Goal: Information Seeking & Learning: Check status

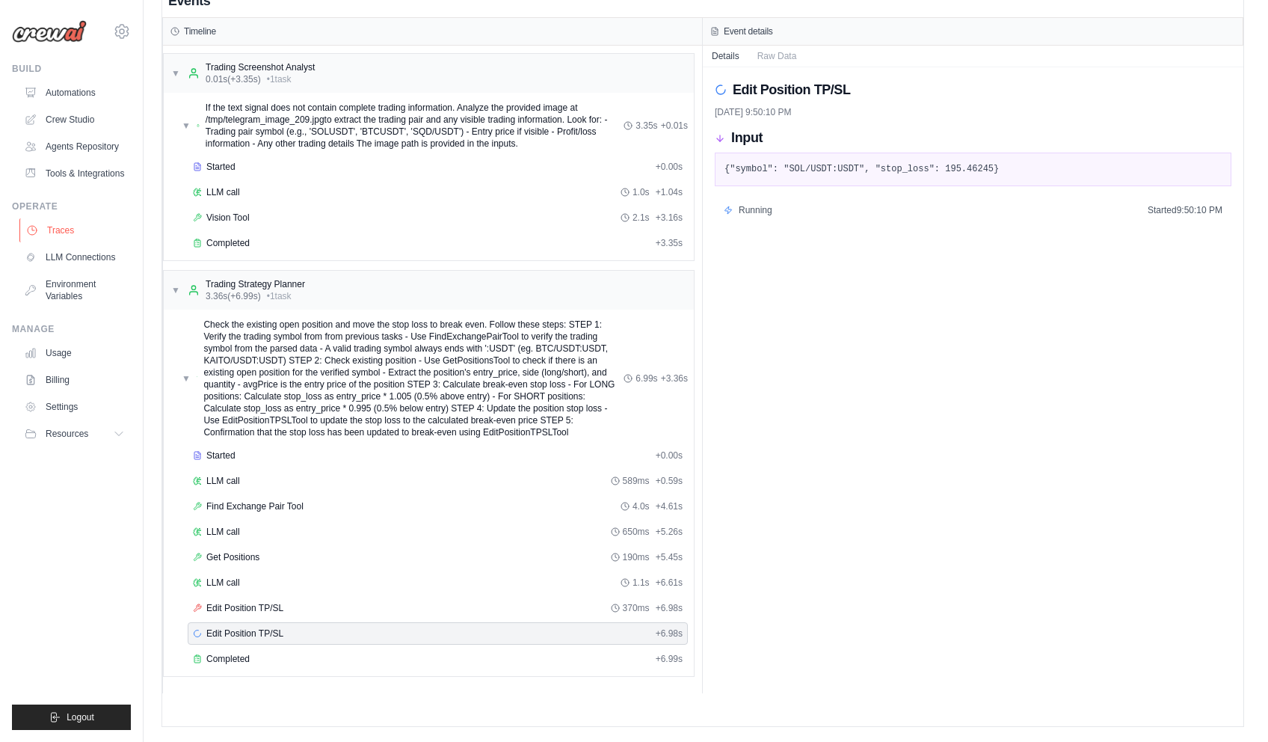
click at [53, 226] on link "Traces" at bounding box center [75, 230] width 113 height 24
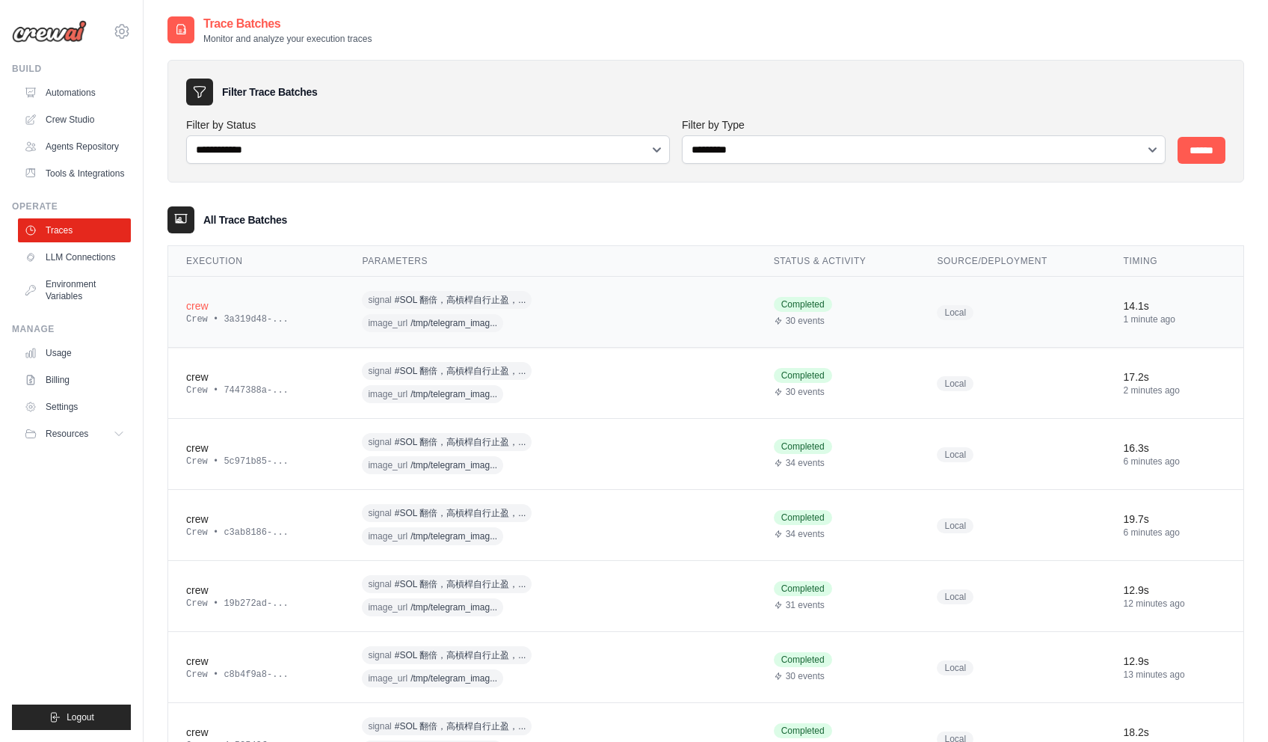
click at [209, 311] on div "crew" at bounding box center [256, 305] width 140 height 15
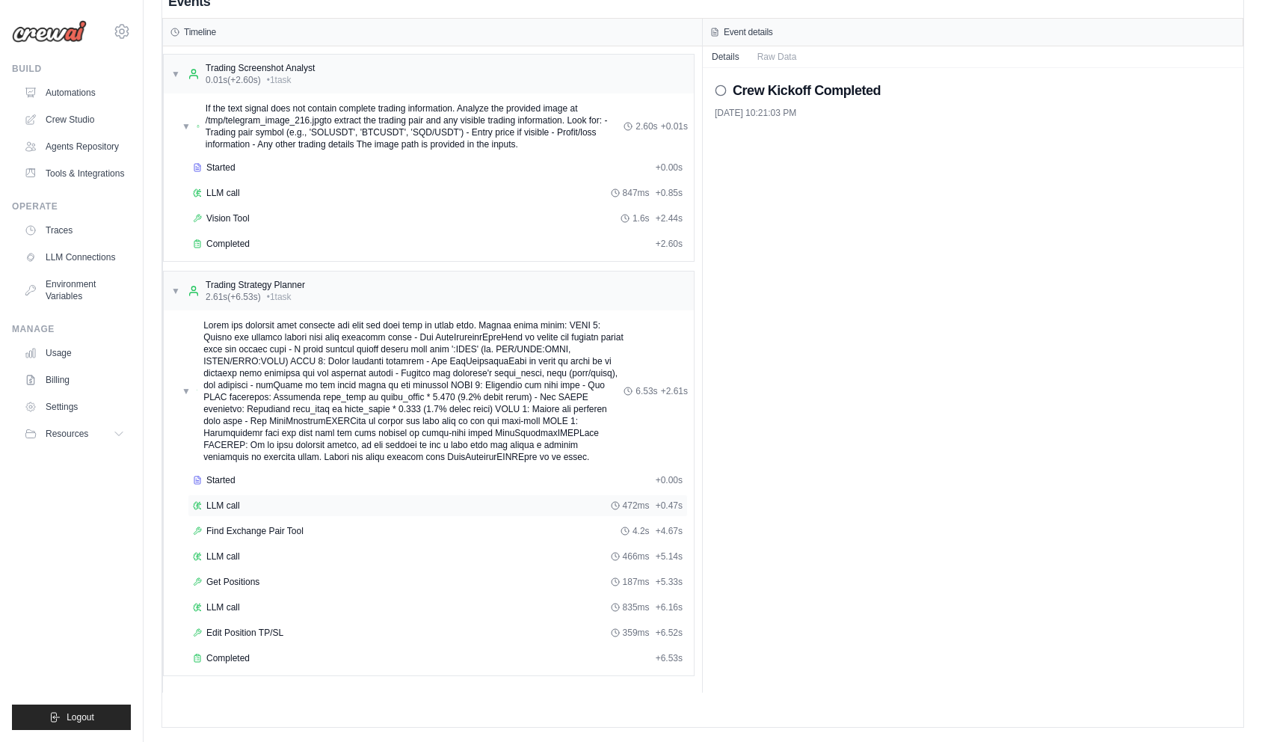
scroll to position [31, 0]
click at [256, 575] on span "Get Positions" at bounding box center [232, 581] width 53 height 12
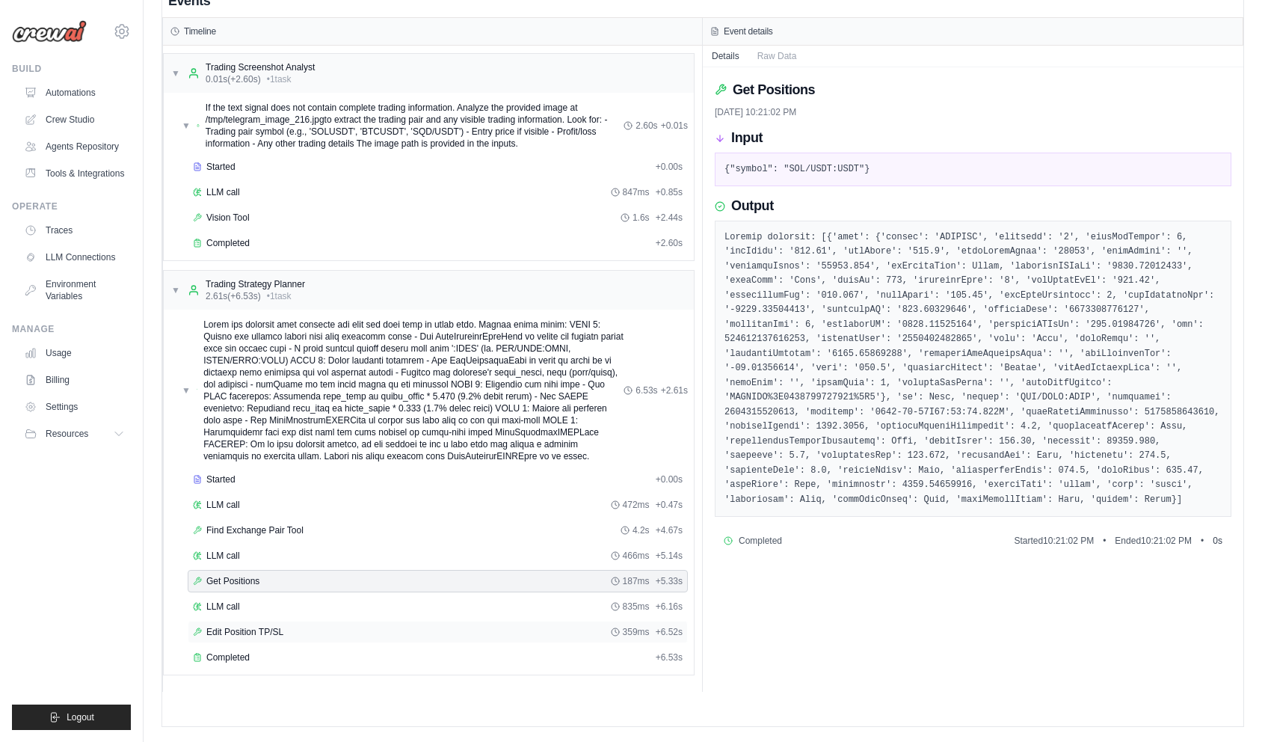
click at [268, 623] on div "Edit Position TP/SL 359ms + 6.52s" at bounding box center [438, 631] width 500 height 22
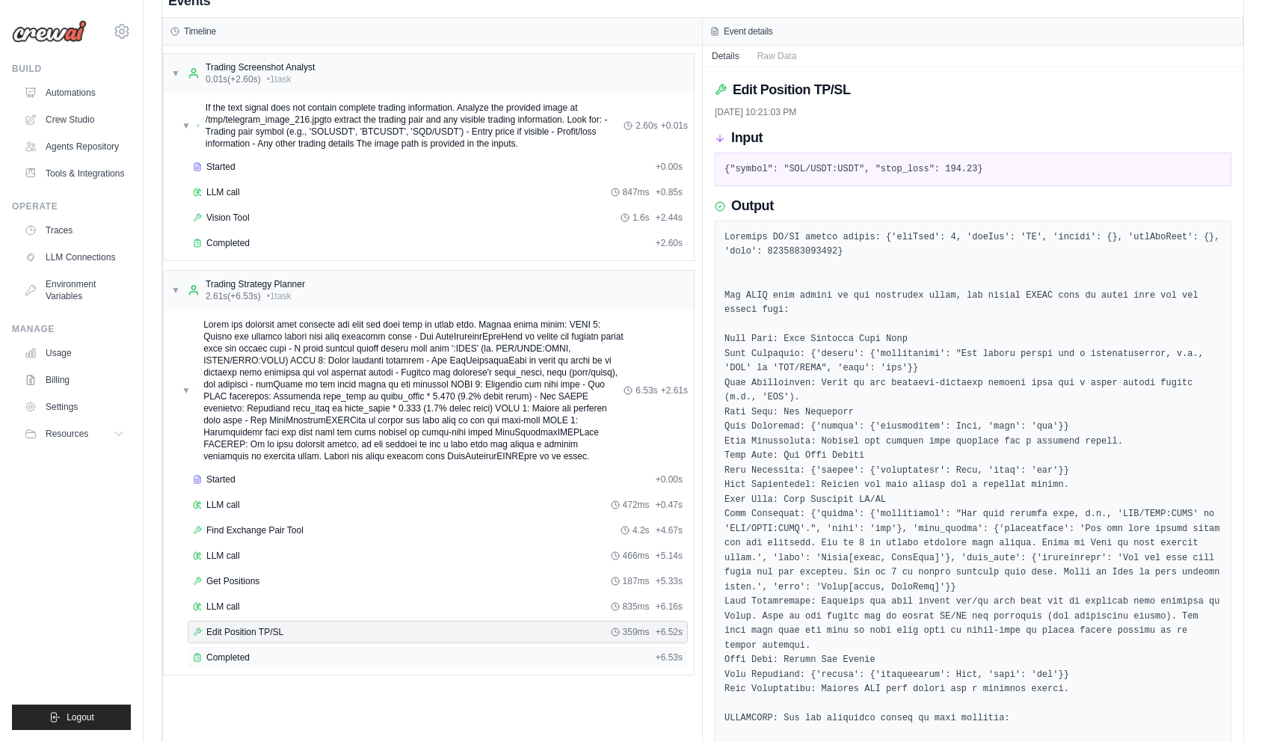
click at [268, 650] on div "Completed + 6.53s" at bounding box center [438, 657] width 500 height 22
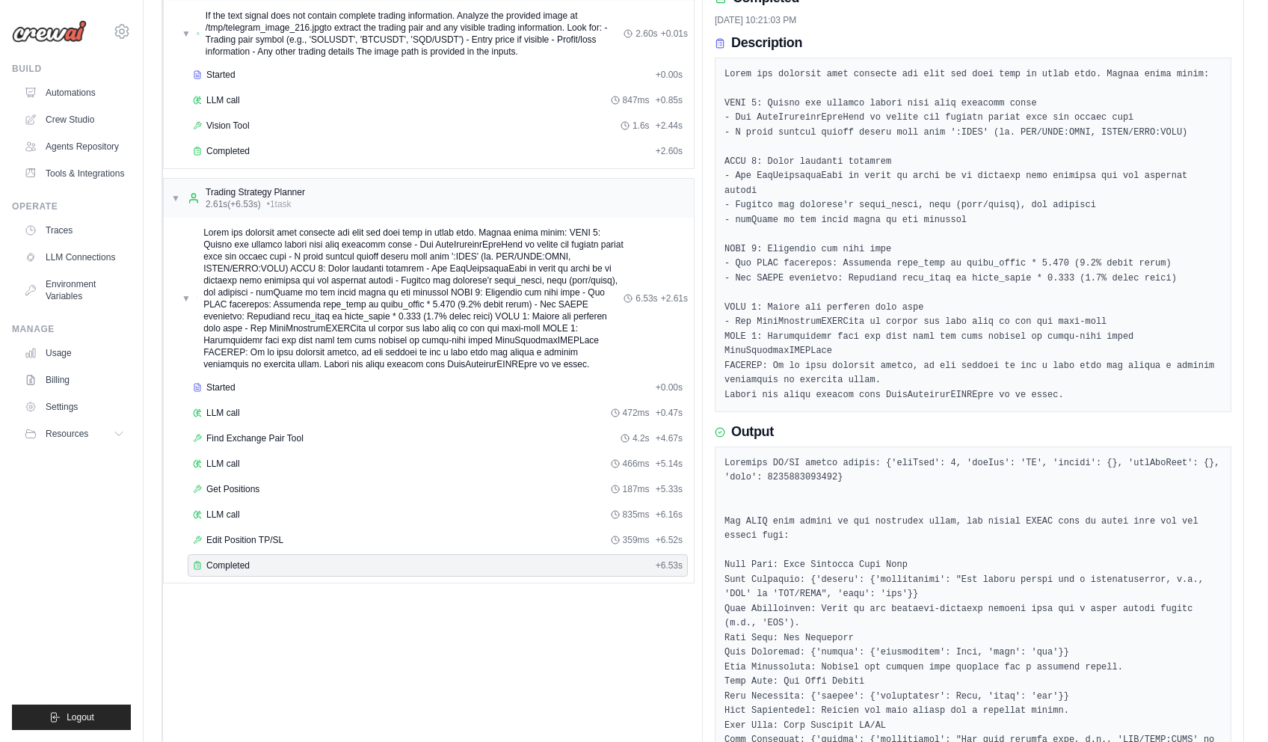
scroll to position [123, 0]
click at [489, 543] on div "Edit Position TP/SL 359ms + 6.52s" at bounding box center [438, 540] width 490 height 12
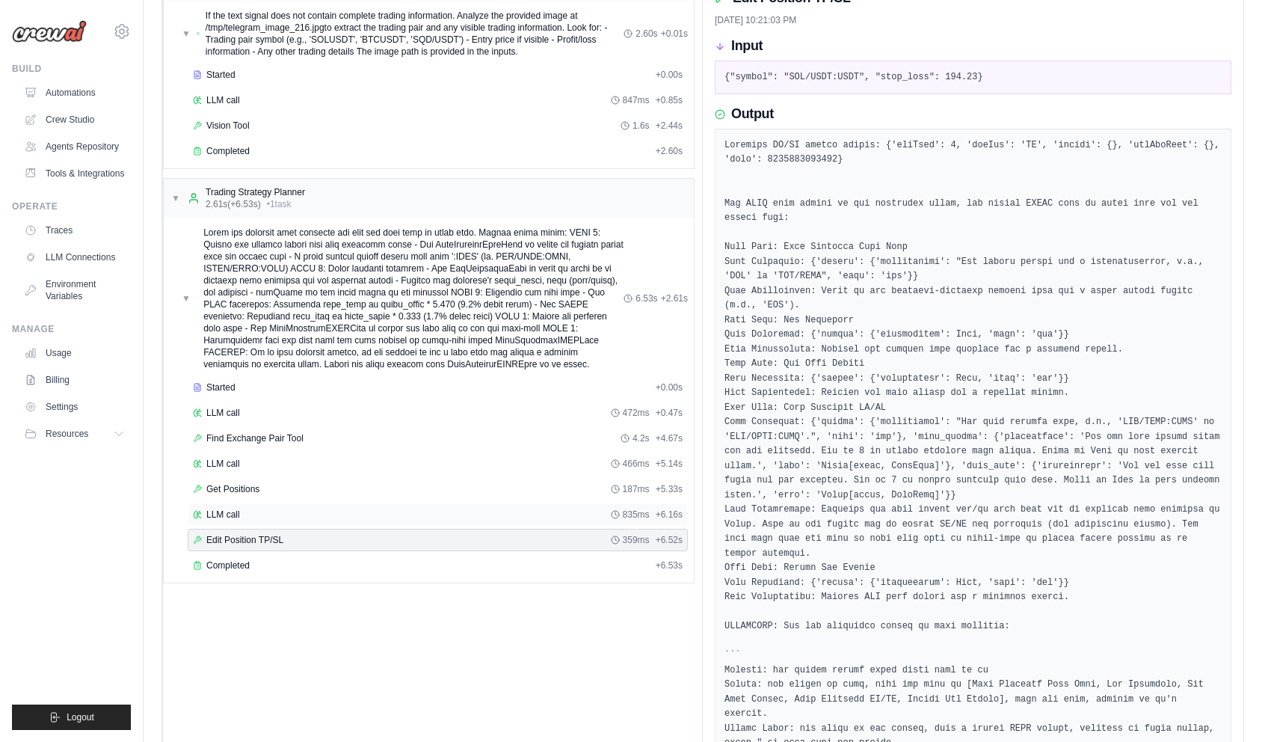
click at [487, 518] on div "LLM call 835ms + 6.16s" at bounding box center [438, 514] width 490 height 12
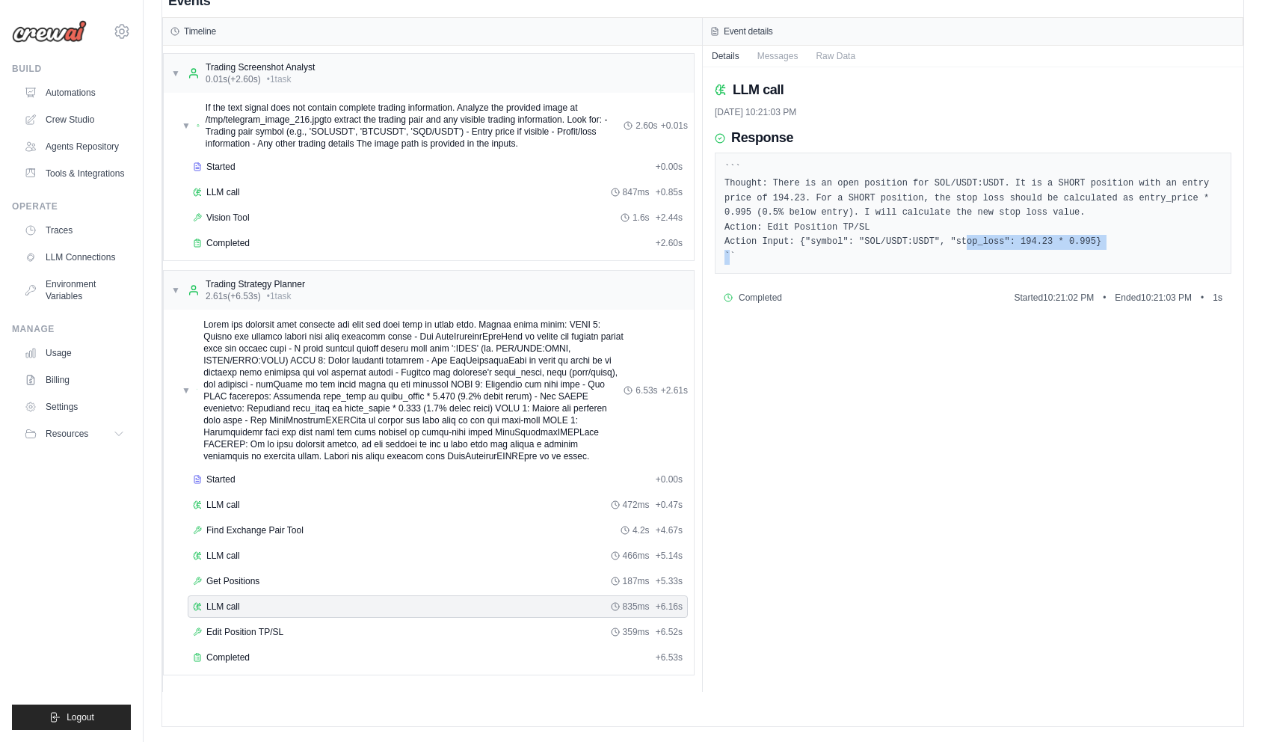
drag, startPoint x: 955, startPoint y: 256, endPoint x: 1085, endPoint y: 255, distance: 130.1
click at [1085, 255] on pre "``` Thought: There is an open position for SOL/USDT:USDT. It is a SHORT positio…" at bounding box center [972, 213] width 497 height 102
click at [1094, 253] on pre "``` Thought: There is an open position for SOL/USDT:USDT. It is a SHORT positio…" at bounding box center [972, 213] width 497 height 102
click at [70, 227] on link "Traces" at bounding box center [75, 230] width 113 height 24
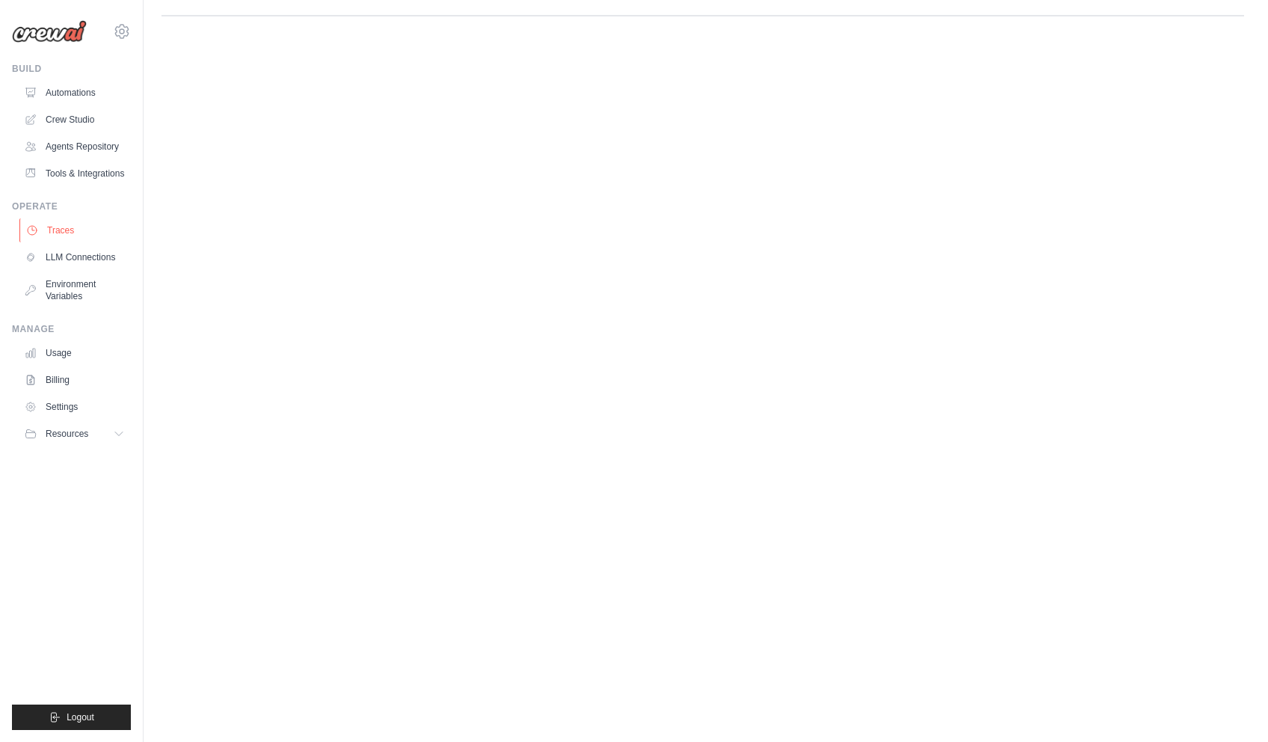
scroll to position [0, 0]
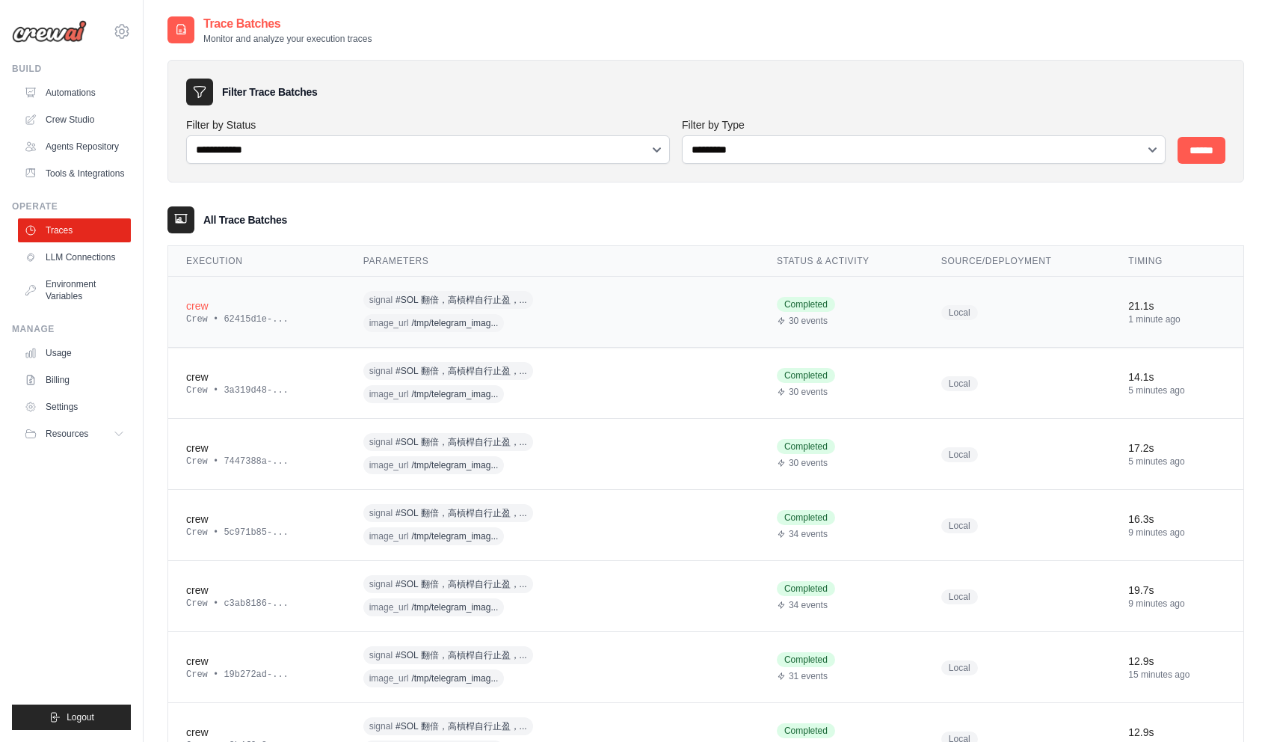
click at [200, 303] on div "crew" at bounding box center [256, 305] width 141 height 15
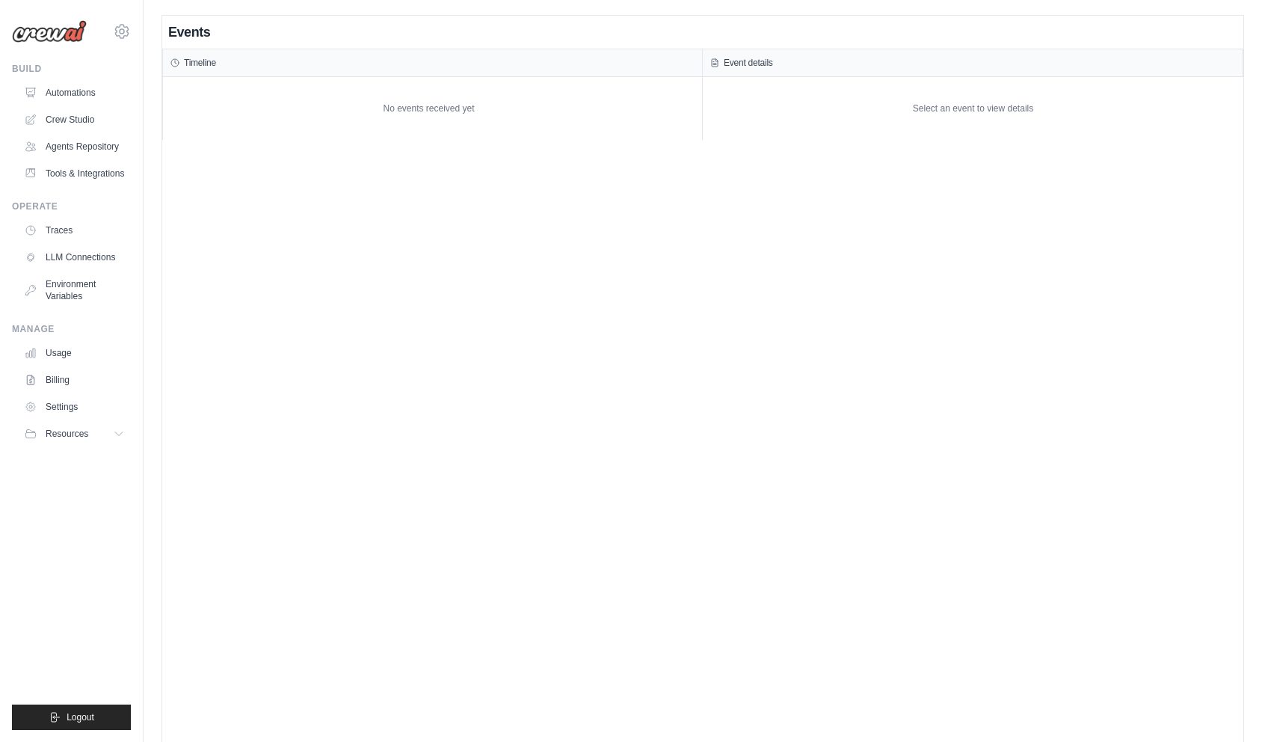
click at [489, 362] on div "Events Timeline No events received yet Event details Select an event to view de…" at bounding box center [702, 387] width 1081 height 742
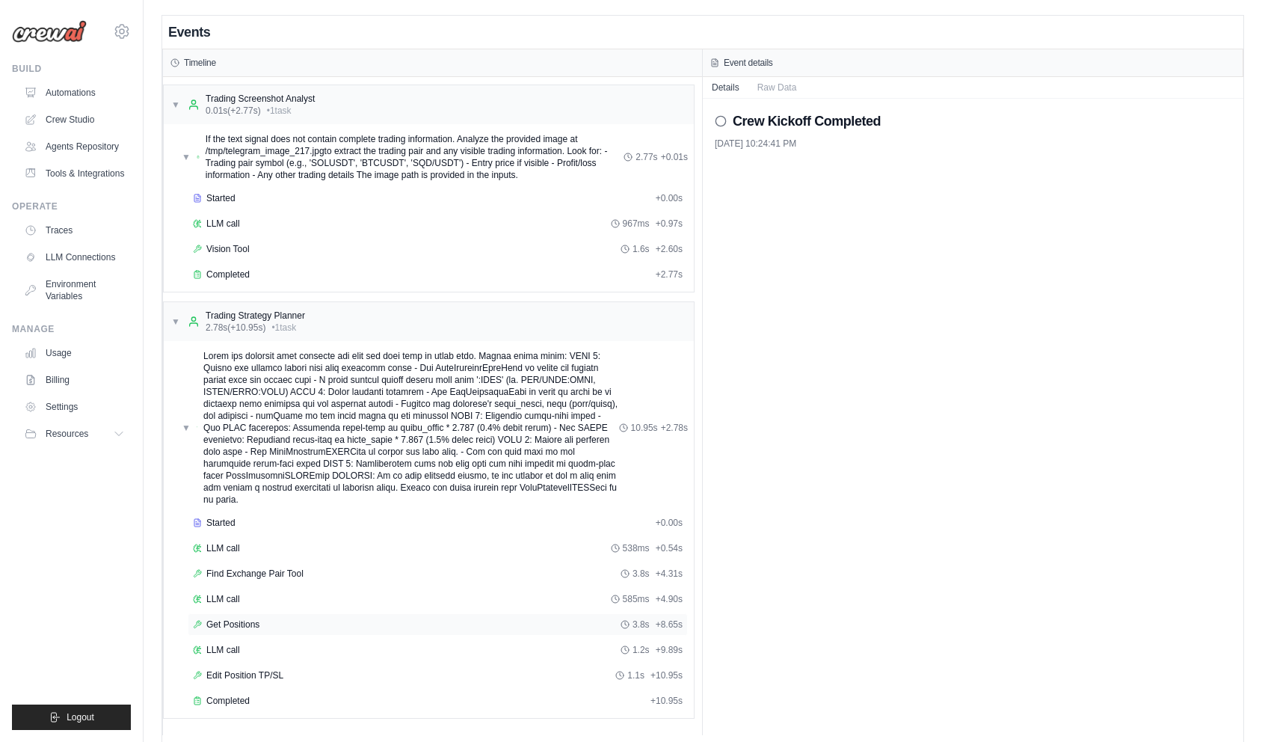
click at [256, 618] on span "Get Positions" at bounding box center [232, 624] width 53 height 12
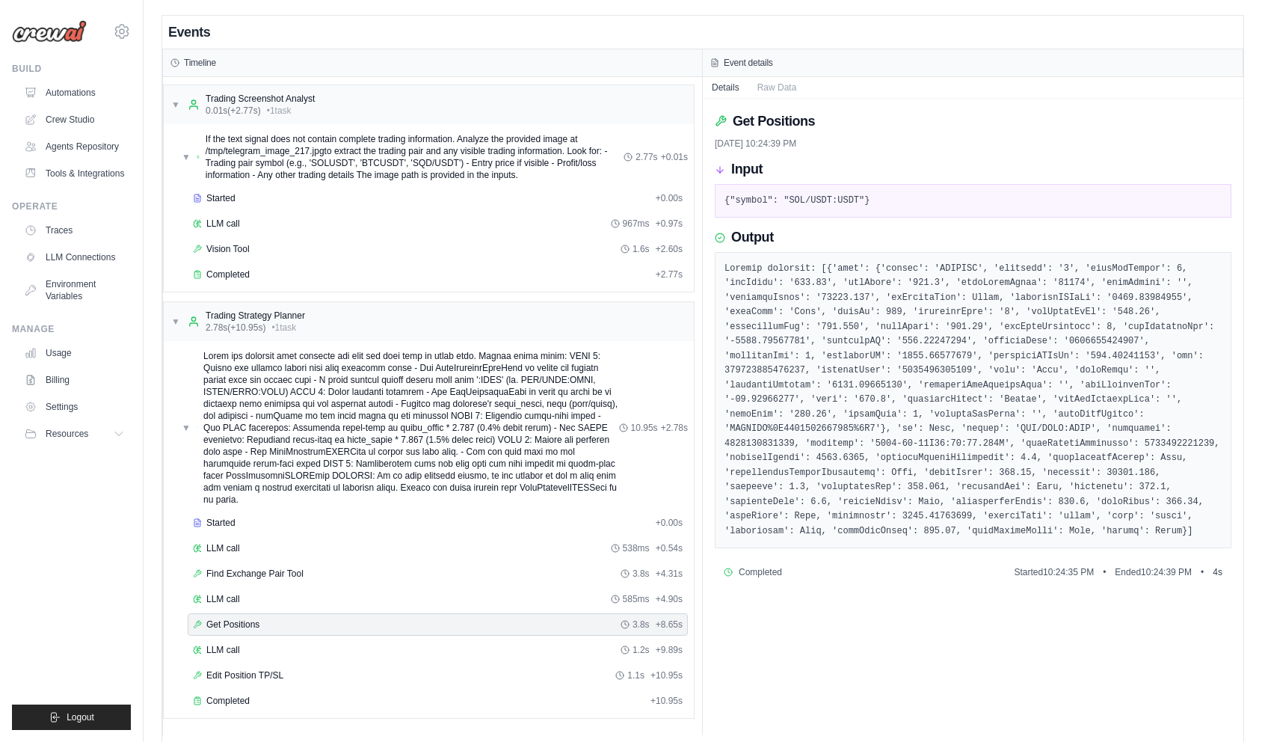
click at [253, 622] on div "Get Positions 3.8s + 8.65s" at bounding box center [438, 624] width 500 height 22
click at [253, 644] on div "LLM call 1.2s + 9.89s" at bounding box center [438, 650] width 490 height 12
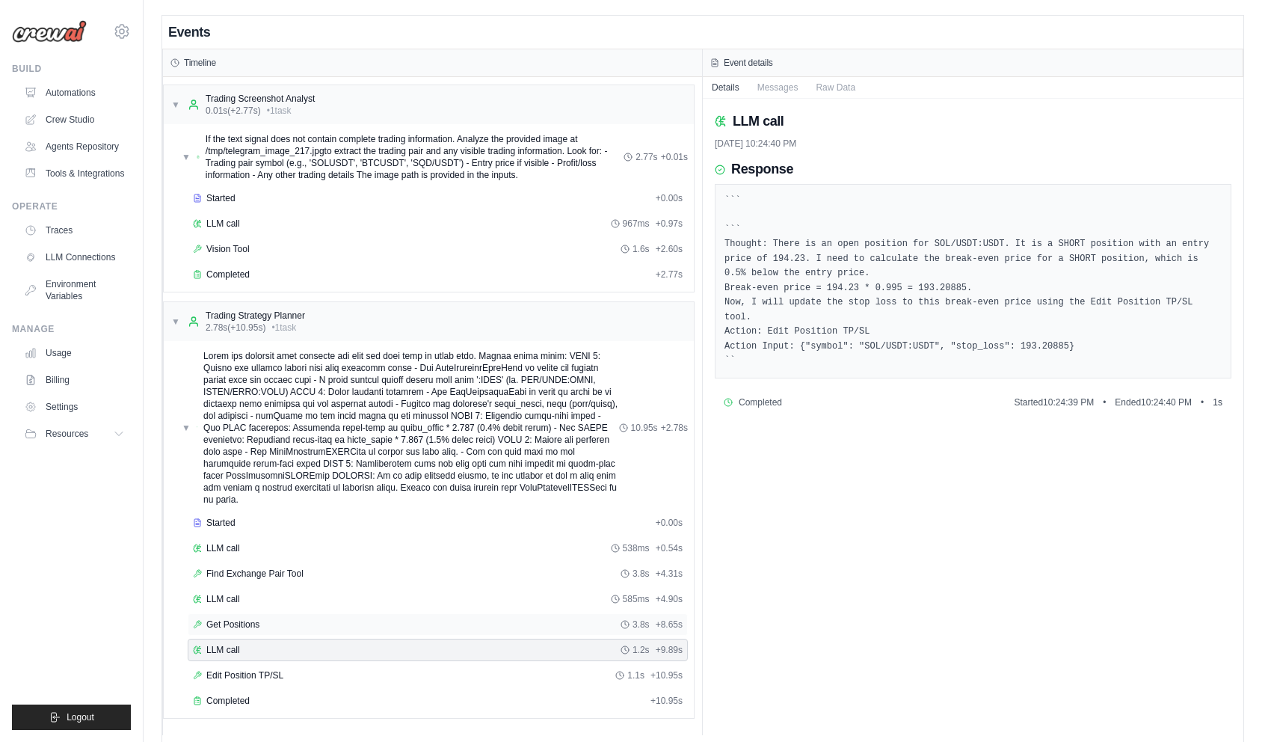
click at [229, 618] on span "Get Positions" at bounding box center [232, 624] width 53 height 12
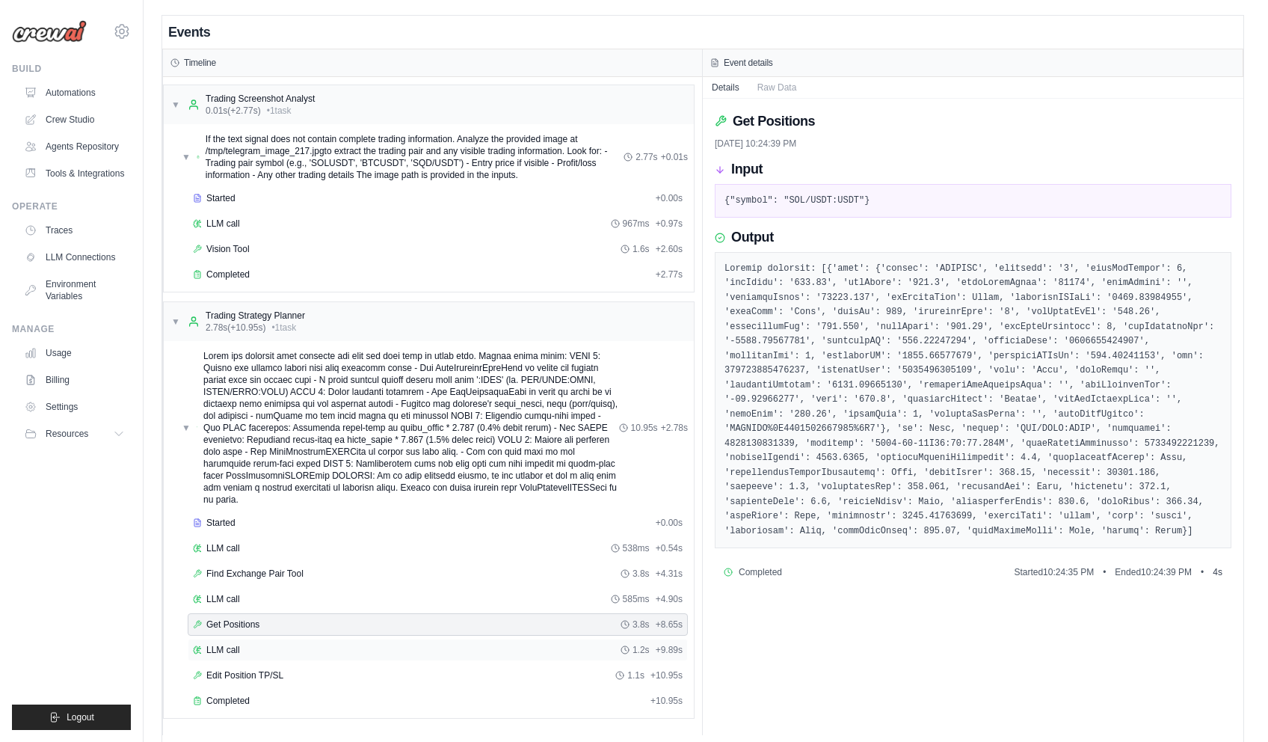
click at [233, 644] on span "LLM call" at bounding box center [223, 650] width 34 height 12
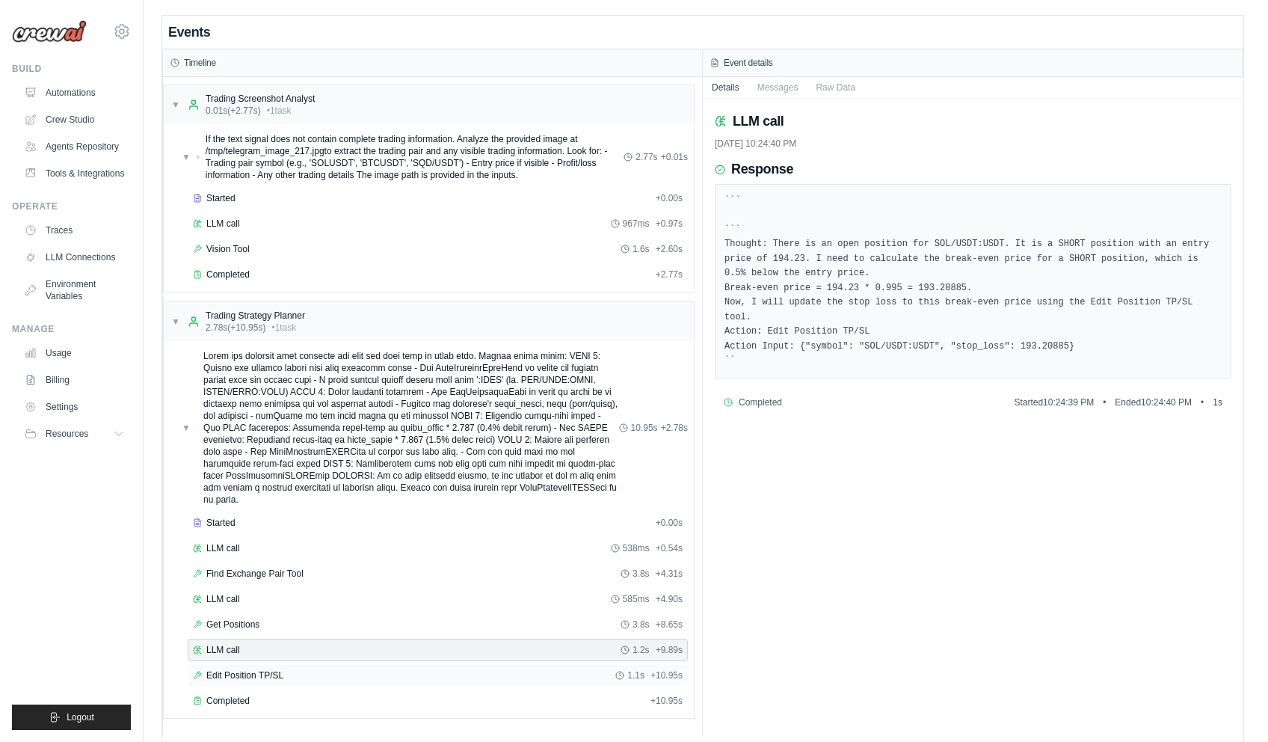
click at [241, 669] on span "Edit Position TP/SL" at bounding box center [244, 675] width 77 height 12
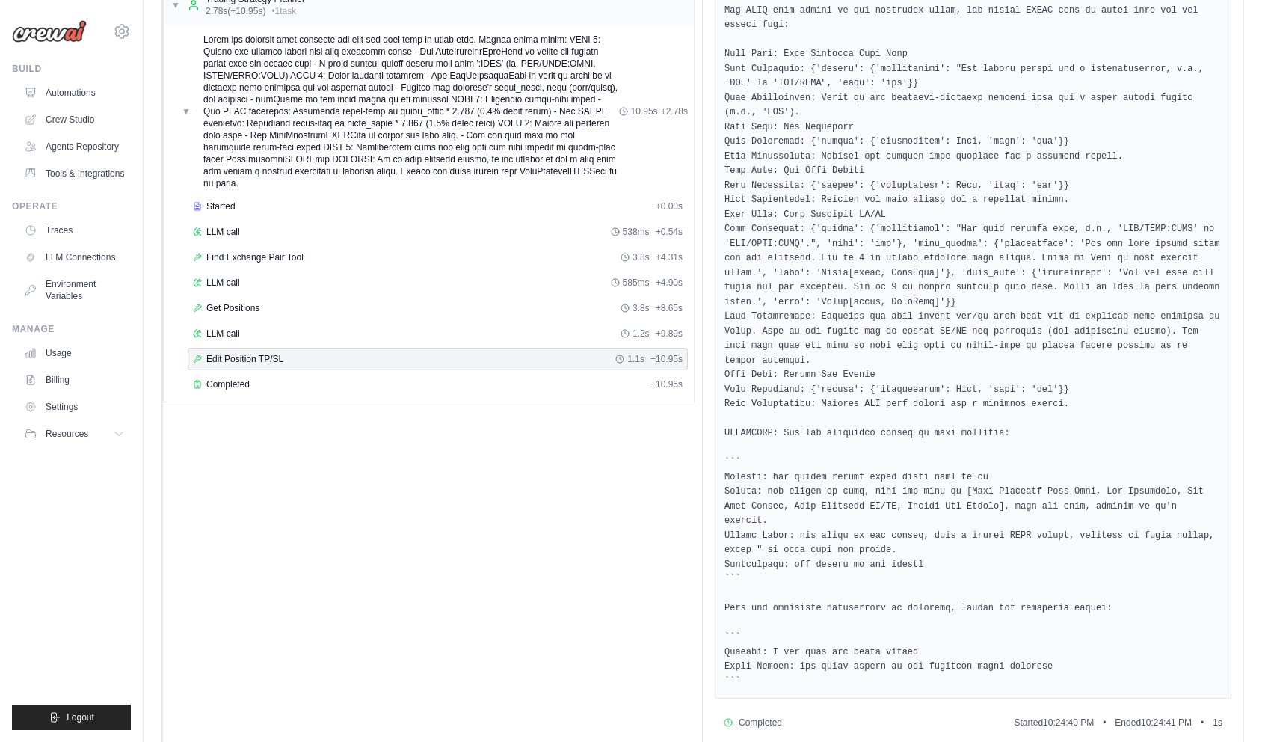
scroll to position [167, 0]
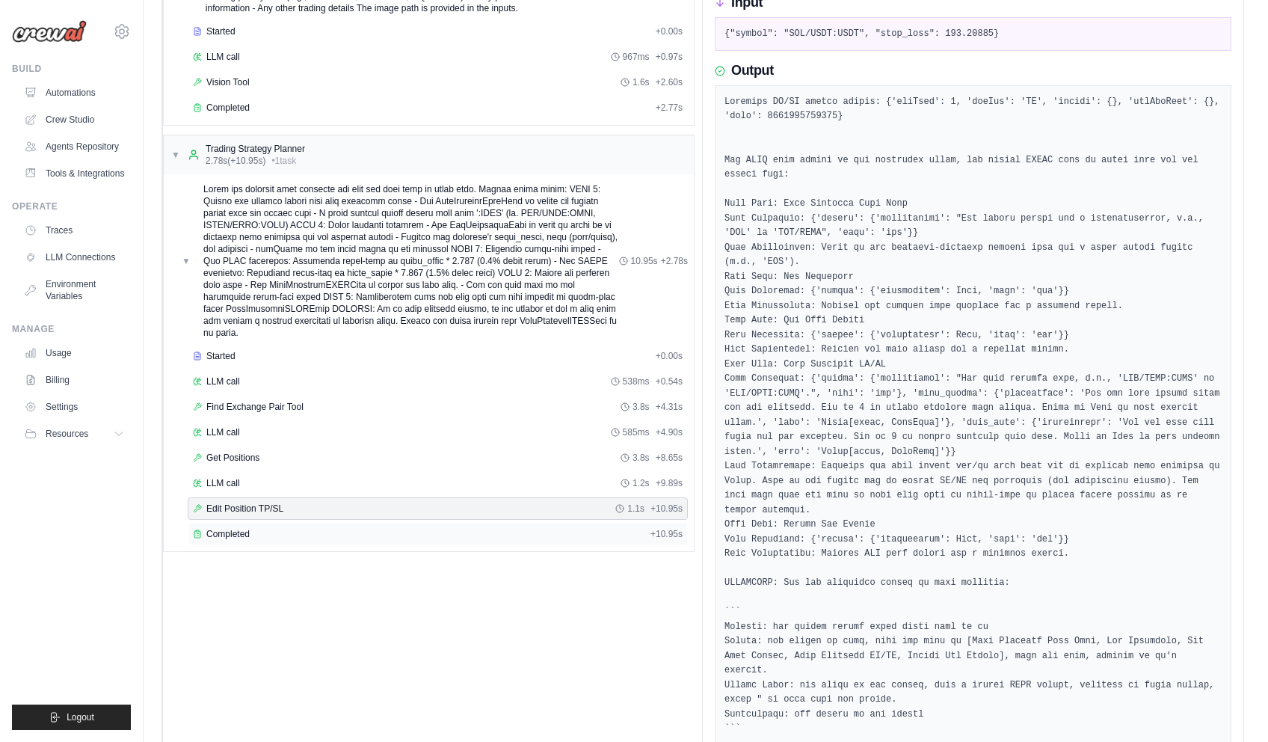
click at [309, 528] on div "Completed" at bounding box center [418, 534] width 451 height 12
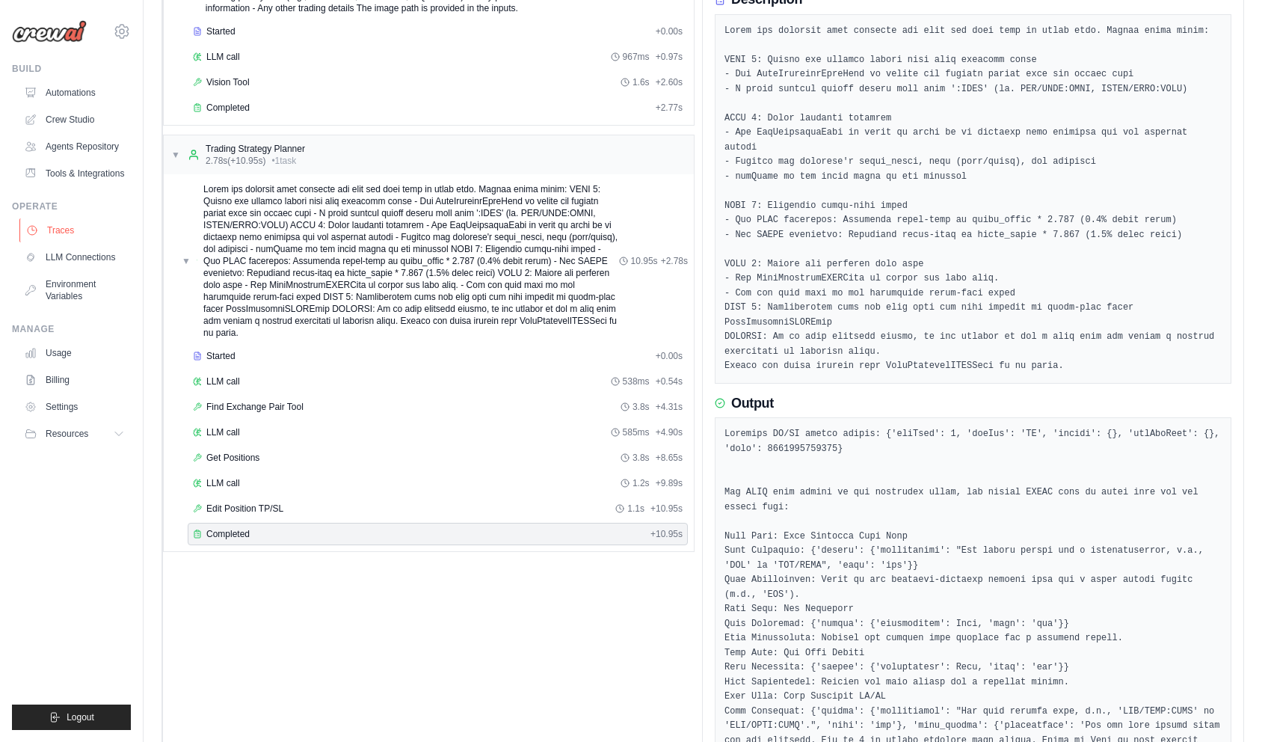
click at [64, 233] on link "Traces" at bounding box center [75, 230] width 113 height 24
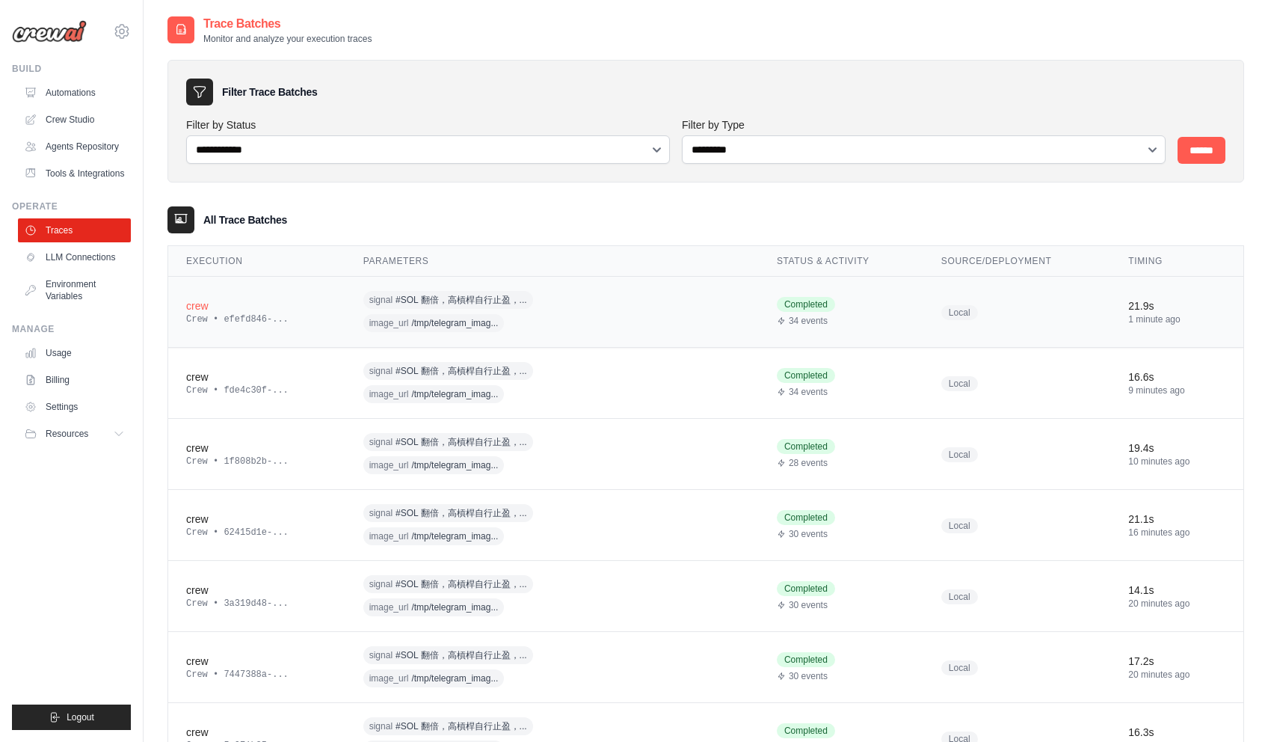
click at [209, 303] on div "crew" at bounding box center [256, 305] width 141 height 15
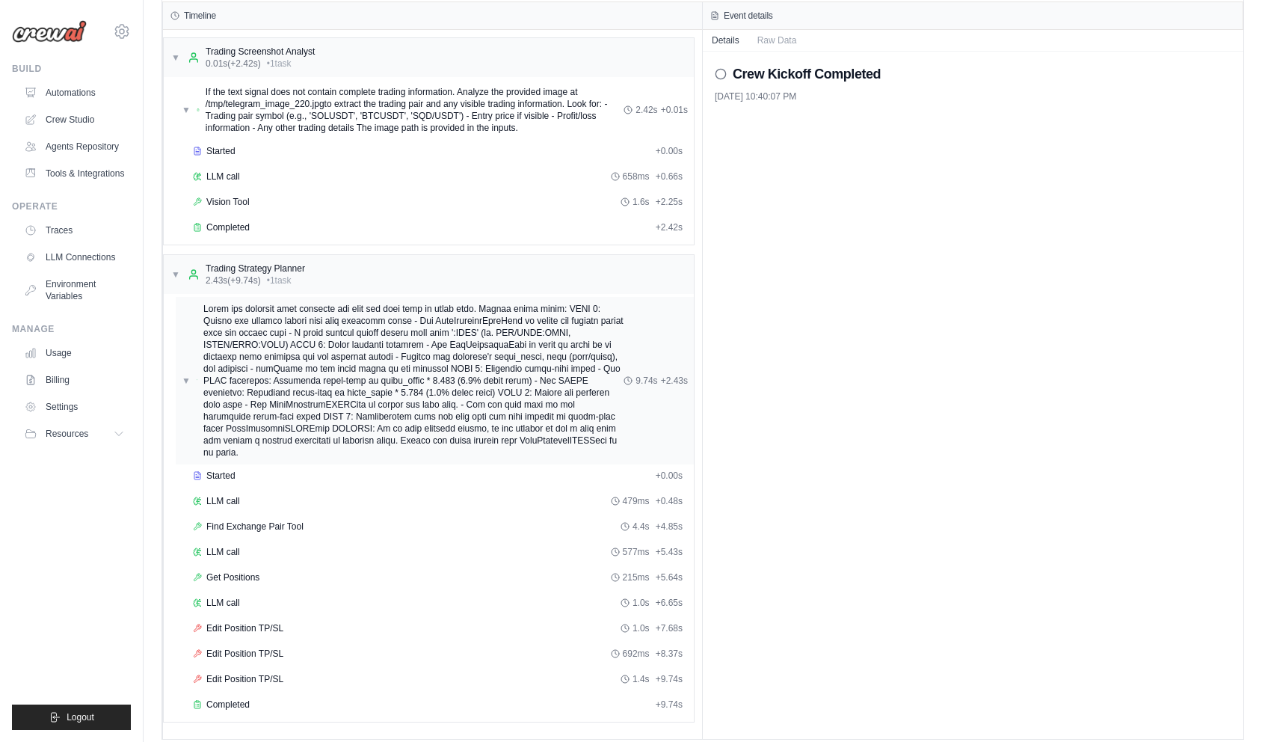
scroll to position [48, 0]
click at [318, 621] on div "Edit Position TP/SL 1.0s + 7.68s" at bounding box center [438, 627] width 490 height 12
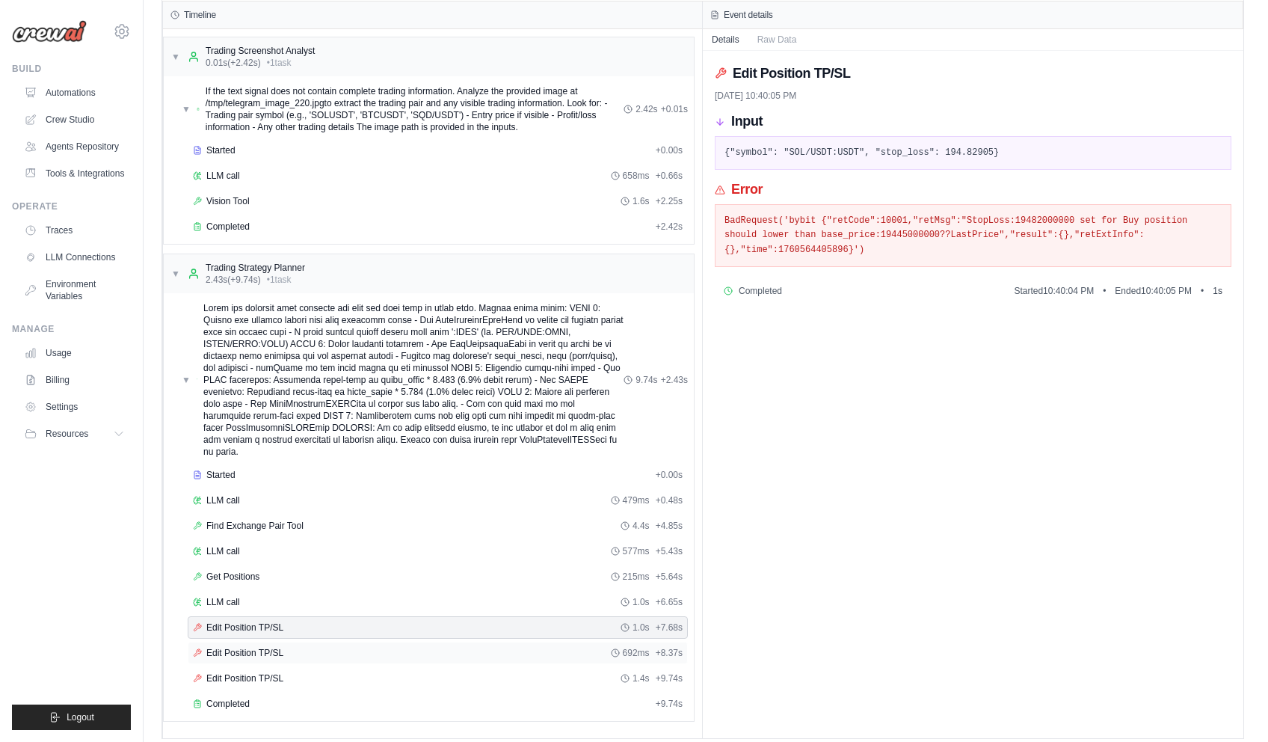
click at [322, 647] on div "Edit Position TP/SL 692ms + 8.37s" at bounding box center [438, 653] width 490 height 12
click at [324, 667] on div "Edit Position TP/SL 1.4s + 9.74s" at bounding box center [438, 678] width 500 height 22
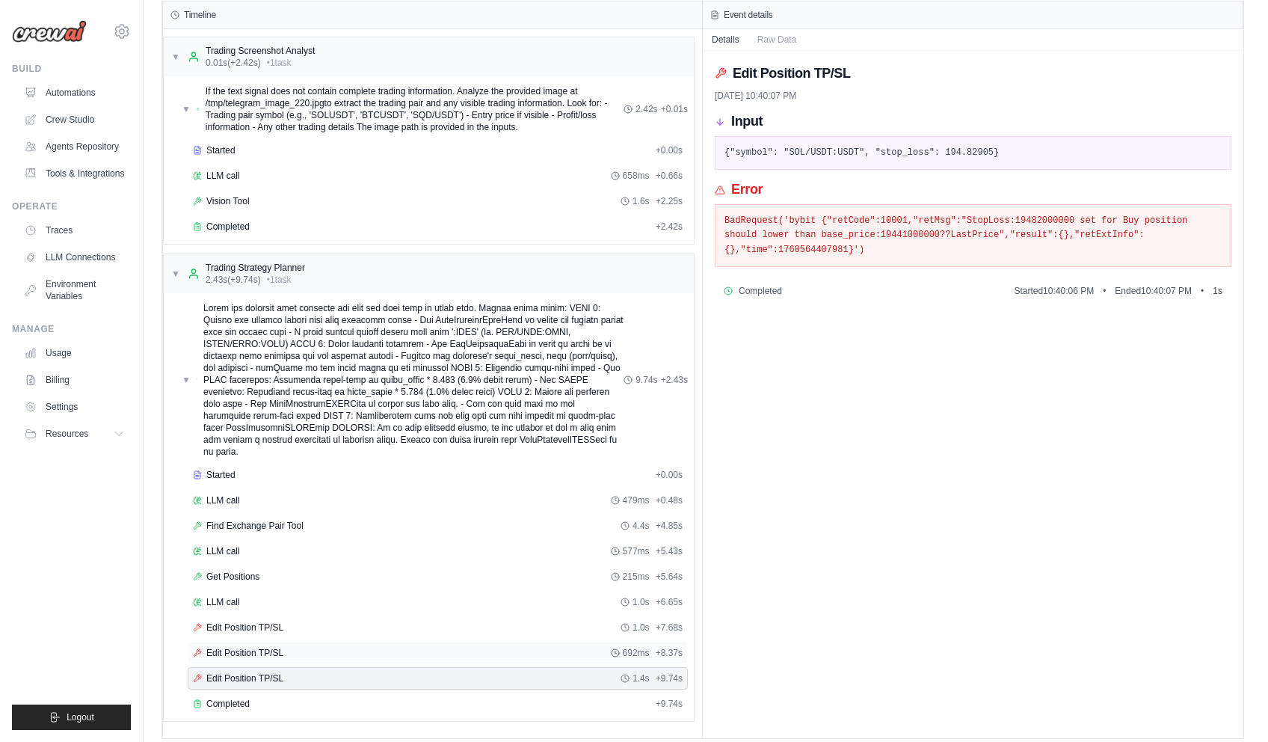
click at [330, 647] on div "Edit Position TP/SL 692ms + 8.37s" at bounding box center [438, 653] width 490 height 12
click at [331, 621] on div "Edit Position TP/SL 1.0s + 7.68s" at bounding box center [438, 627] width 490 height 12
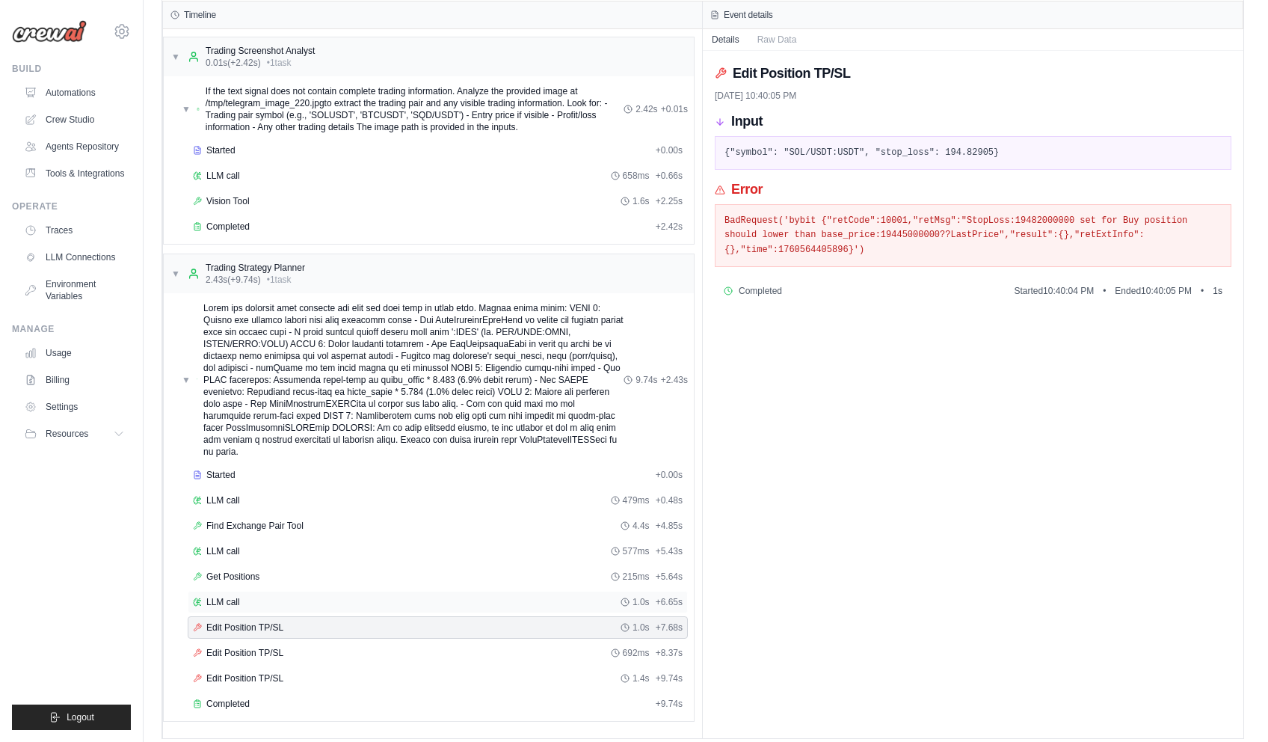
click at [326, 597] on div "LLM call 1.0s + 6.65s" at bounding box center [438, 602] width 500 height 22
